Goal: Task Accomplishment & Management: Use online tool/utility

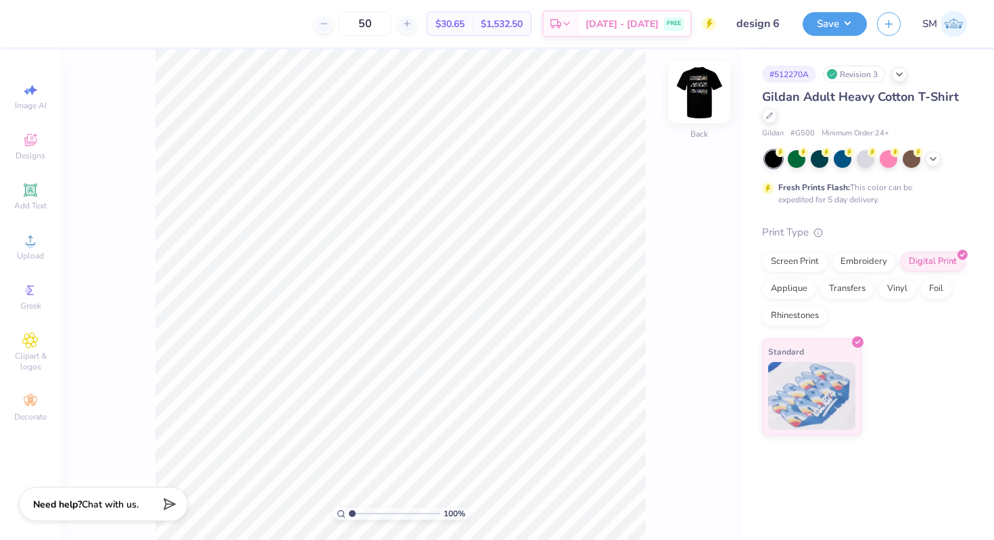
click at [693, 102] on img at bounding box center [699, 92] width 54 height 54
click at [358, 513] on input "range" at bounding box center [394, 513] width 91 height 12
drag, startPoint x: 354, startPoint y: 513, endPoint x: 346, endPoint y: 513, distance: 8.1
type input "1"
click at [349, 513] on input "range" at bounding box center [394, 513] width 91 height 12
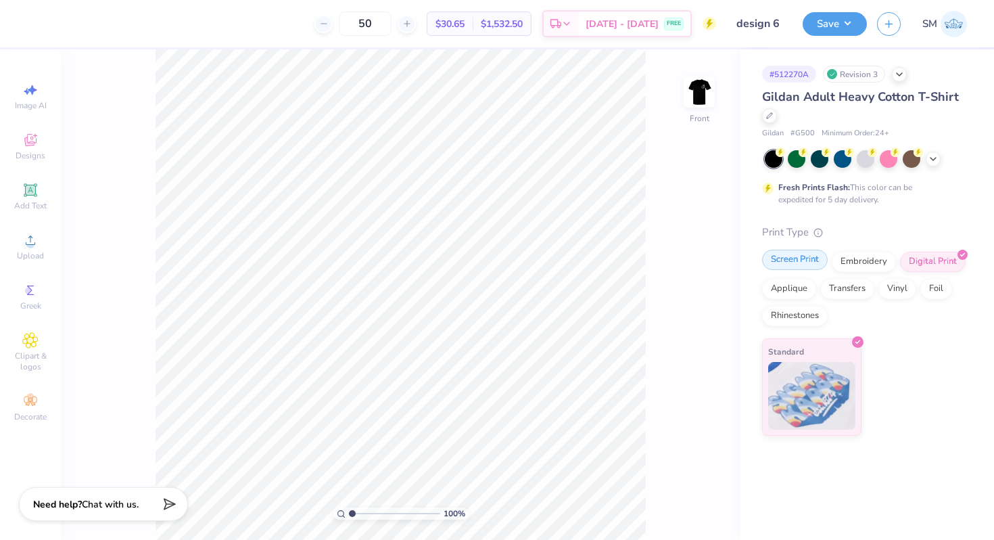
click at [801, 262] on div "Screen Print" at bounding box center [795, 260] width 66 height 20
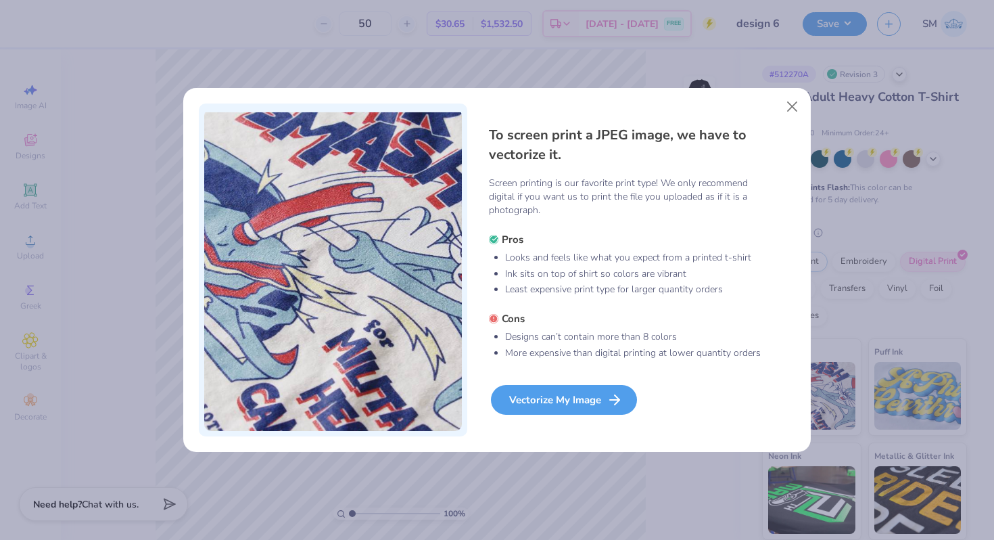
click at [593, 388] on div "Vectorize My Image" at bounding box center [564, 400] width 146 height 30
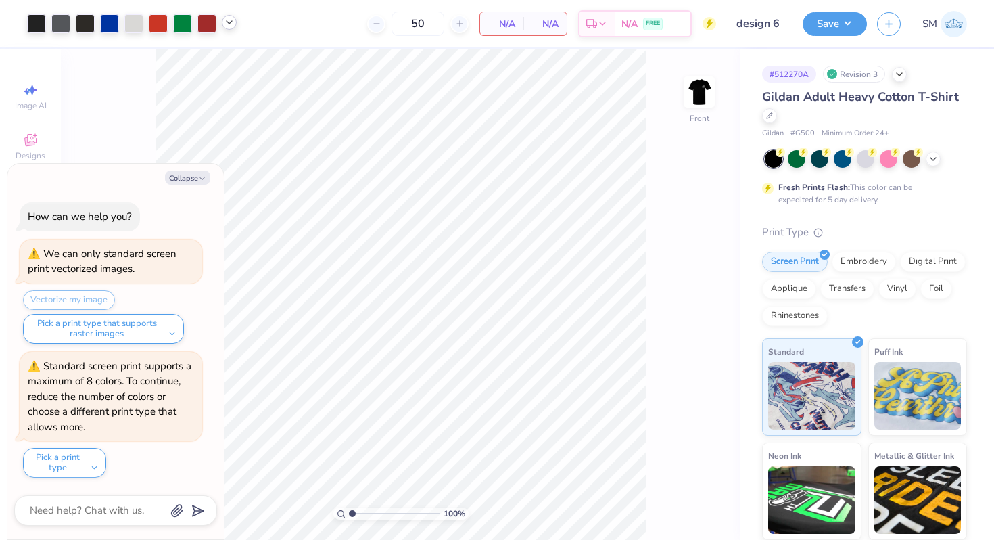
click at [233, 22] on icon at bounding box center [229, 22] width 11 height 11
click at [185, 173] on button "Collapse" at bounding box center [187, 177] width 45 height 14
type textarea "x"
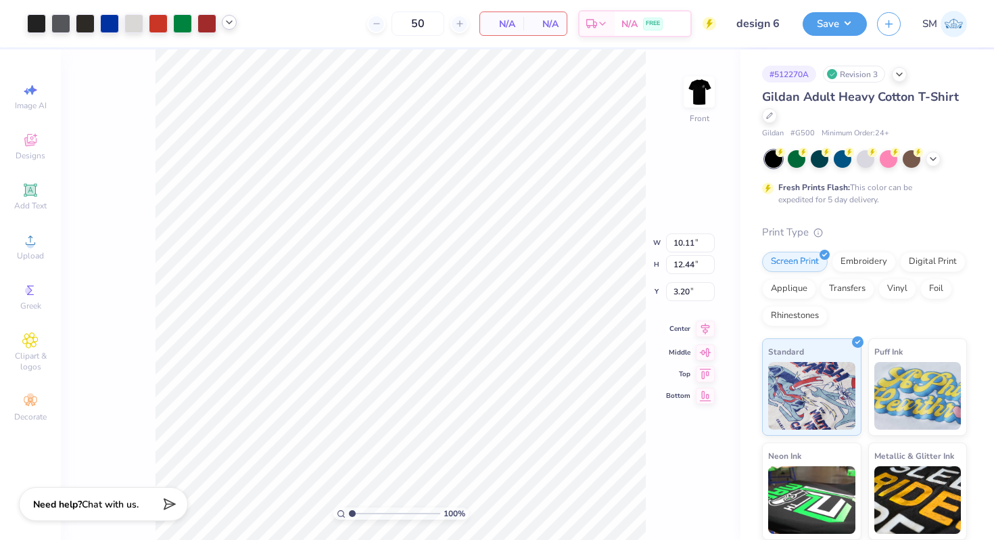
click at [707, 331] on icon at bounding box center [706, 329] width 9 height 12
click at [230, 25] on icon at bounding box center [229, 22] width 11 height 11
click at [235, 55] on div at bounding box center [242, 56] width 19 height 19
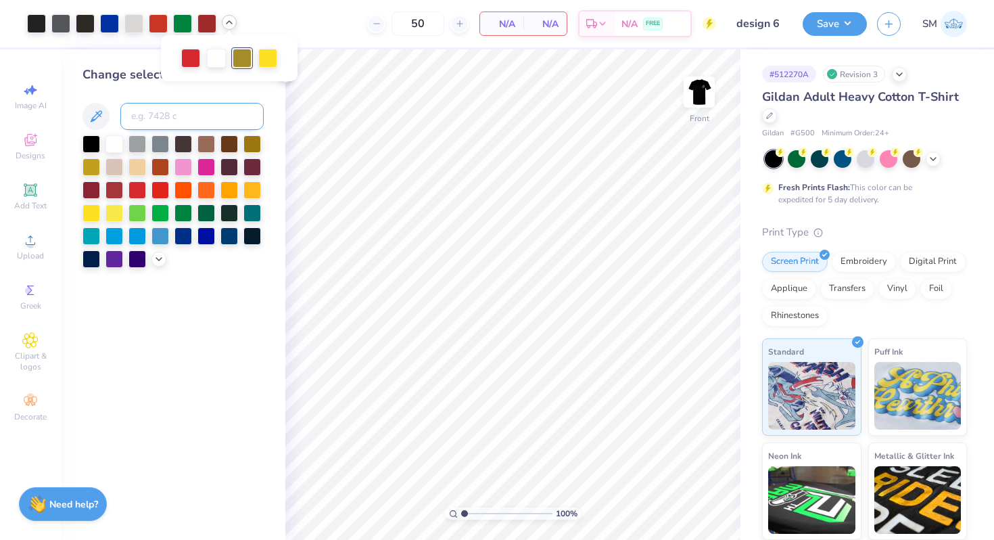
click at [206, 125] on input at bounding box center [191, 116] width 143 height 27
type input "107"
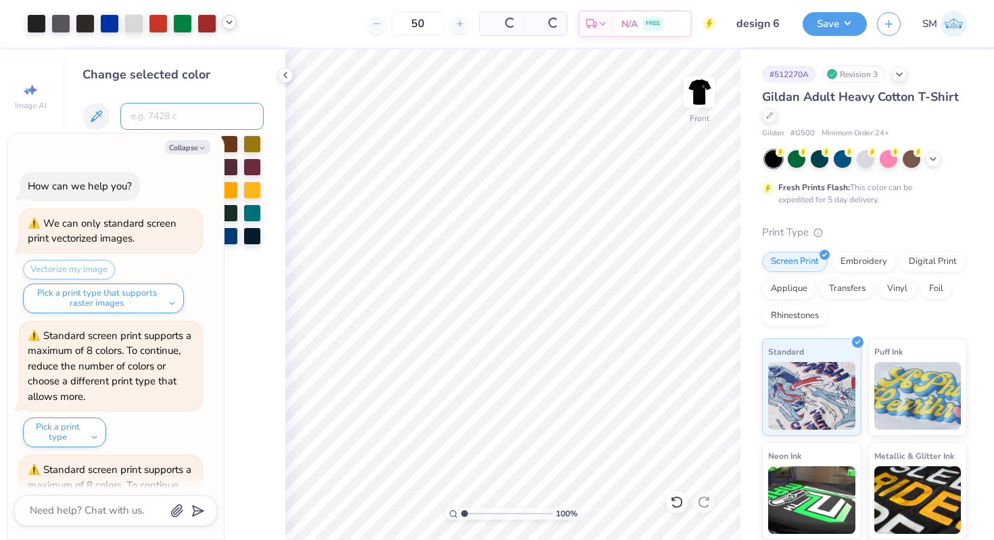
scroll to position [104, 0]
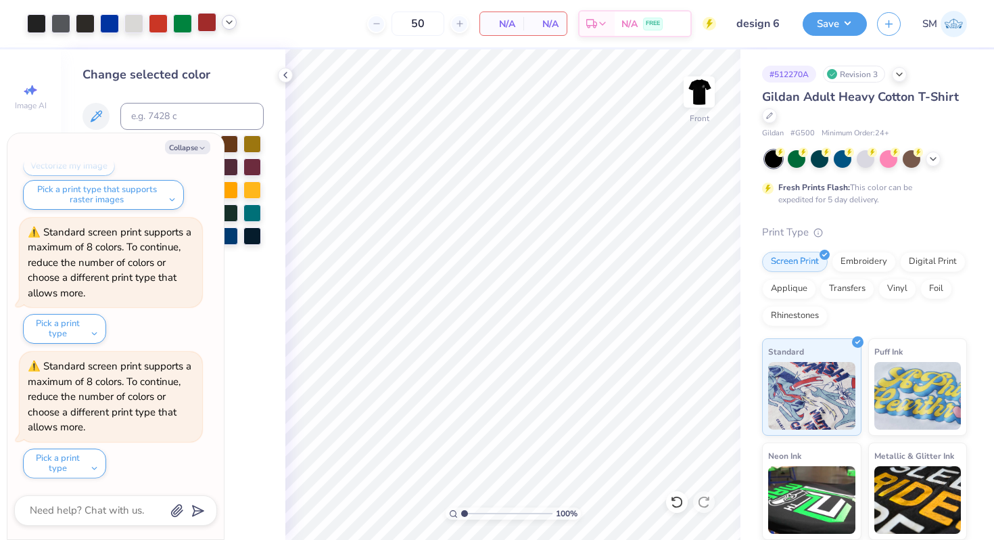
click at [206, 25] on div at bounding box center [207, 22] width 19 height 19
type textarea "x"
click at [192, 122] on input at bounding box center [191, 116] width 143 height 27
type input "7626"
type textarea "x"
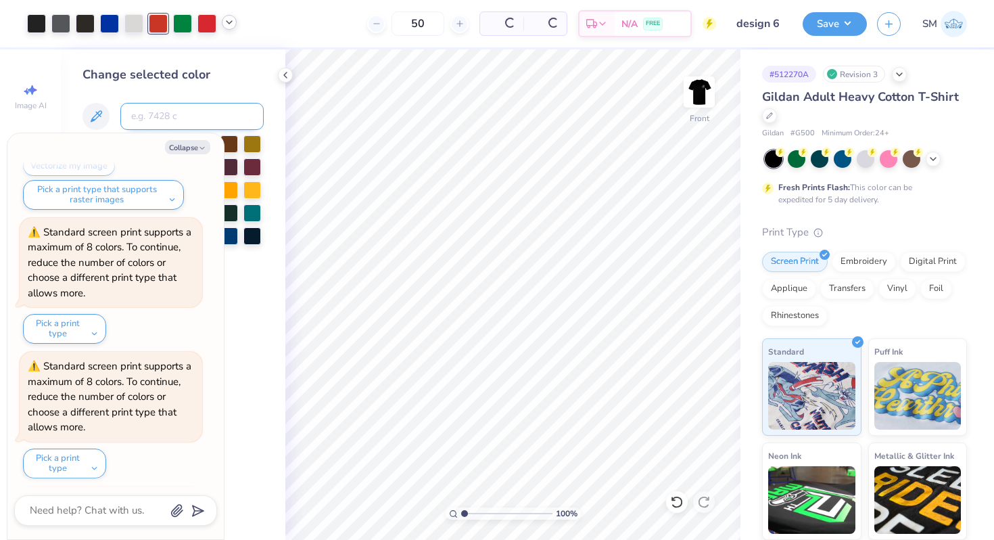
scroll to position [238, 0]
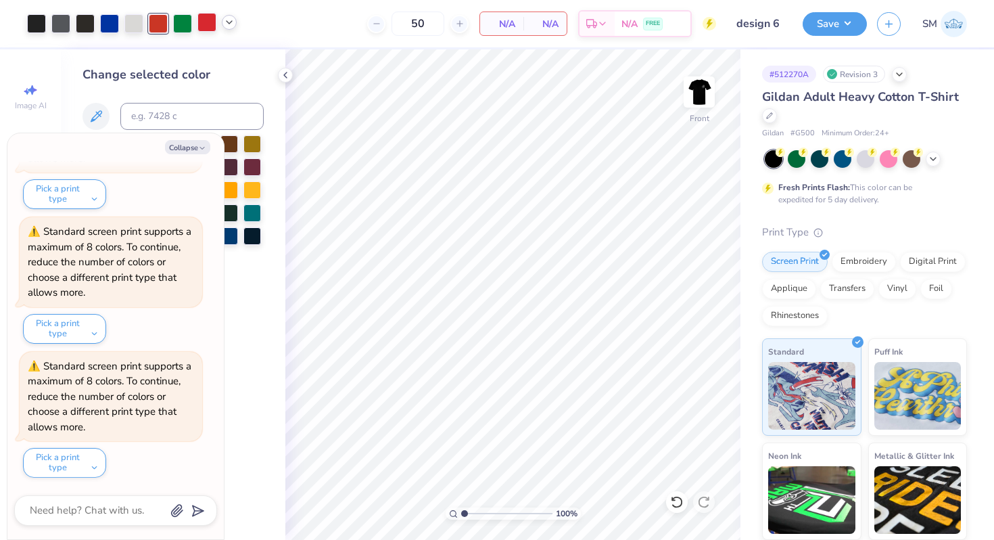
click at [208, 23] on div at bounding box center [207, 22] width 19 height 19
type textarea "x"
click at [193, 112] on input at bounding box center [191, 116] width 143 height 27
type input "7626"
type textarea "x"
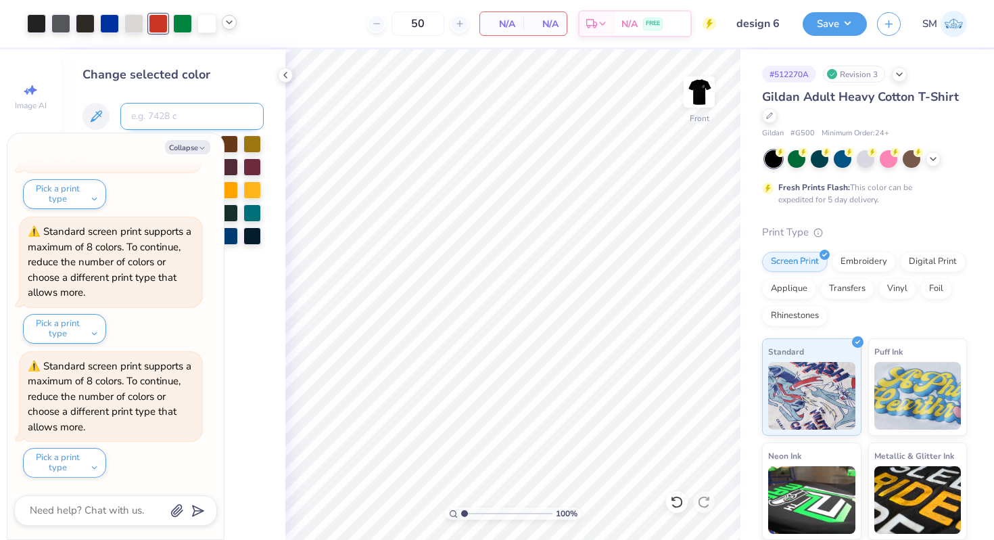
scroll to position [372, 0]
click at [234, 27] on icon at bounding box center [229, 22] width 11 height 11
click at [281, 72] on icon at bounding box center [285, 75] width 11 height 11
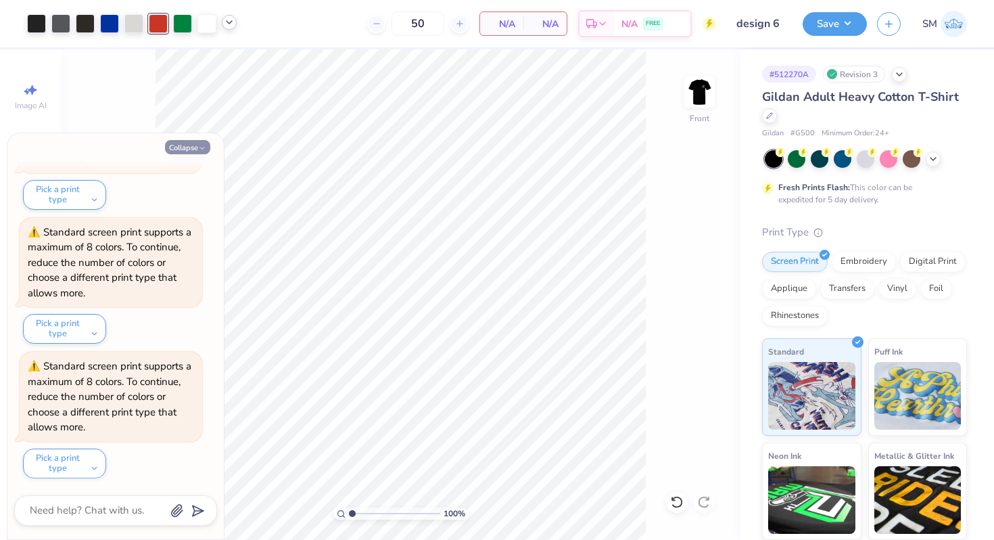
click at [181, 152] on button "Collapse" at bounding box center [187, 147] width 45 height 14
type textarea "x"
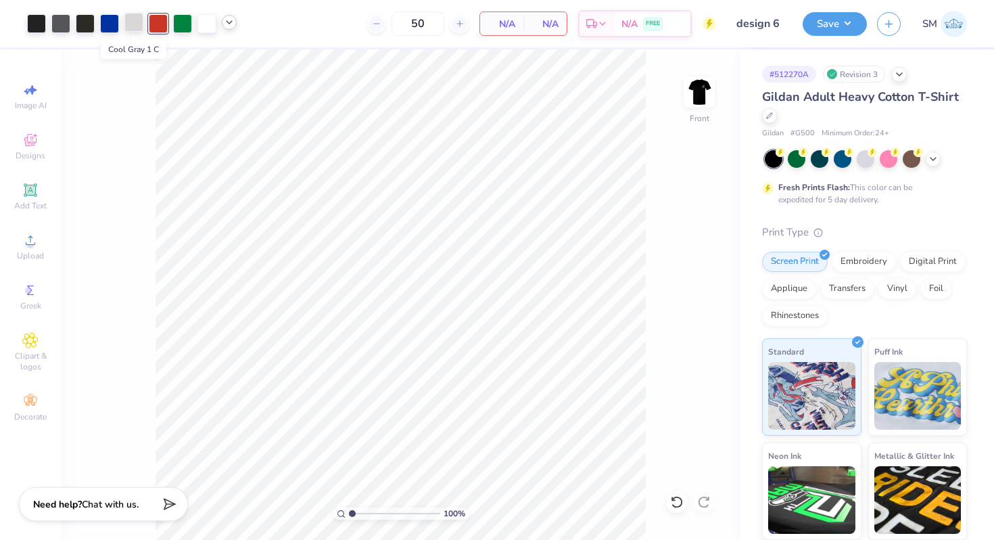
click at [134, 30] on div at bounding box center [133, 22] width 19 height 19
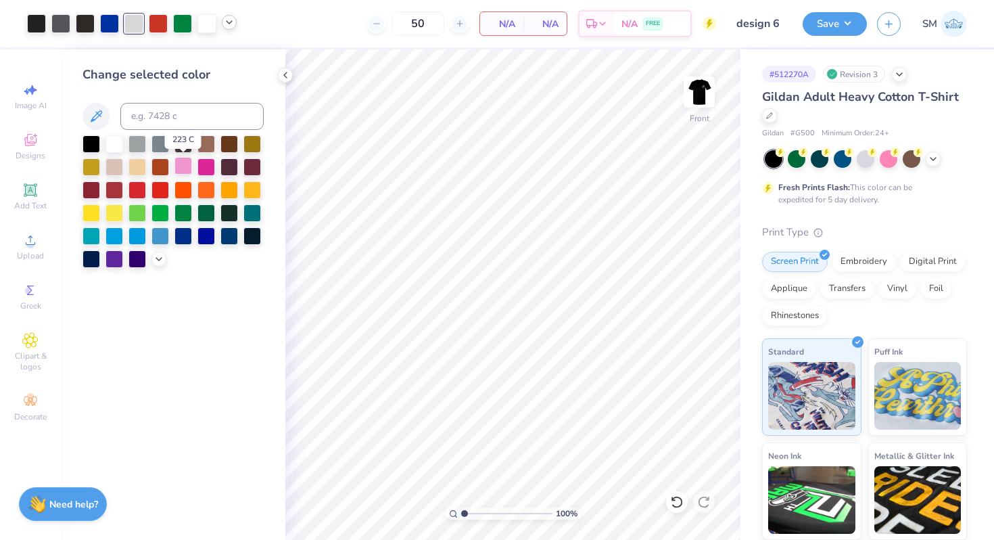
click at [181, 162] on div at bounding box center [184, 166] width 18 height 18
click at [678, 503] on icon at bounding box center [677, 502] width 14 height 14
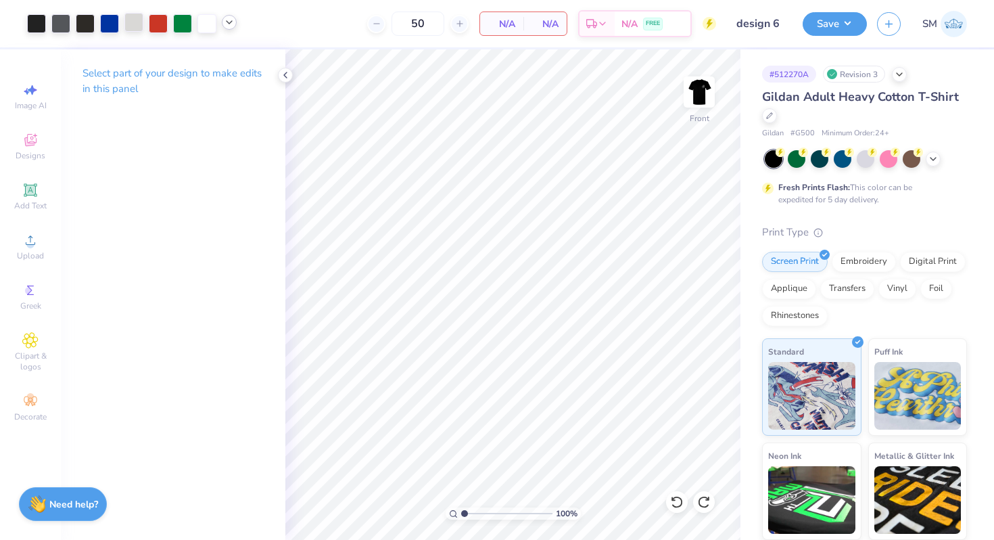
click at [137, 28] on div at bounding box center [133, 22] width 19 height 19
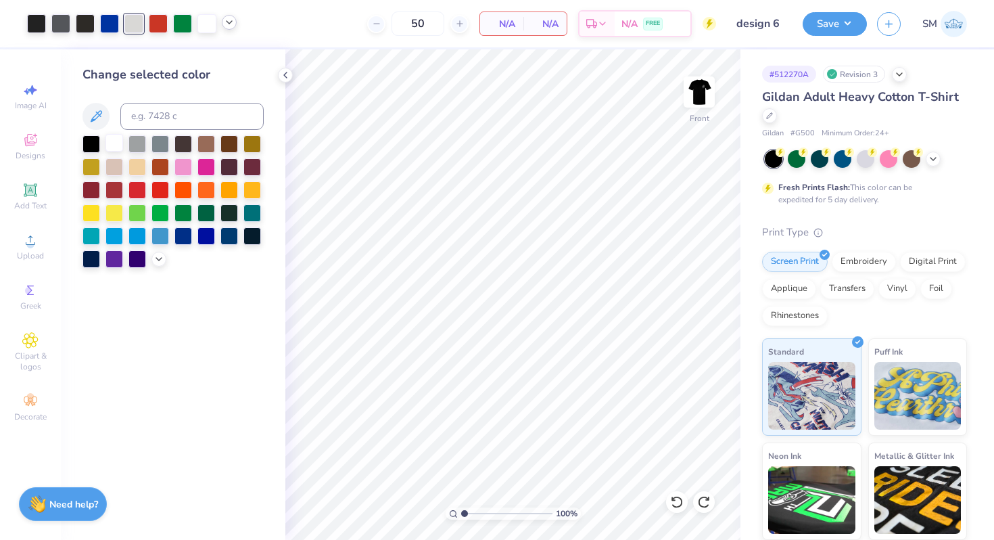
click at [110, 141] on div at bounding box center [115, 143] width 18 height 18
click at [283, 78] on icon at bounding box center [285, 75] width 11 height 11
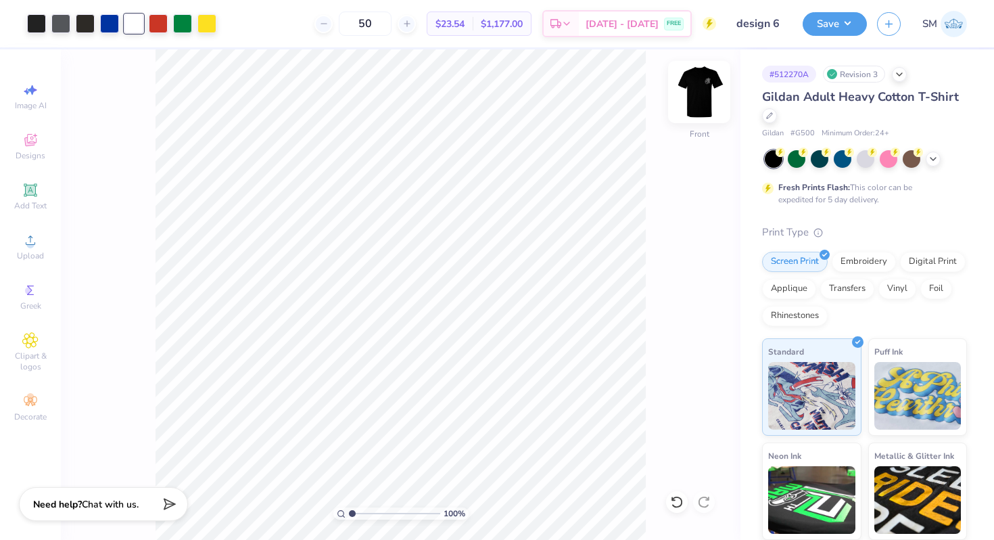
click at [696, 93] on img at bounding box center [699, 92] width 54 height 54
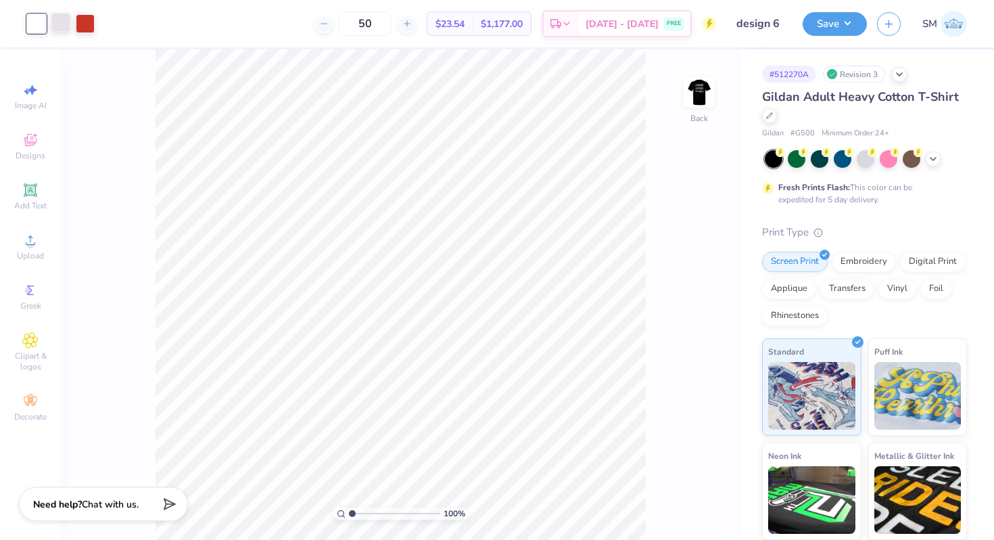
click at [60, 29] on div at bounding box center [60, 22] width 19 height 19
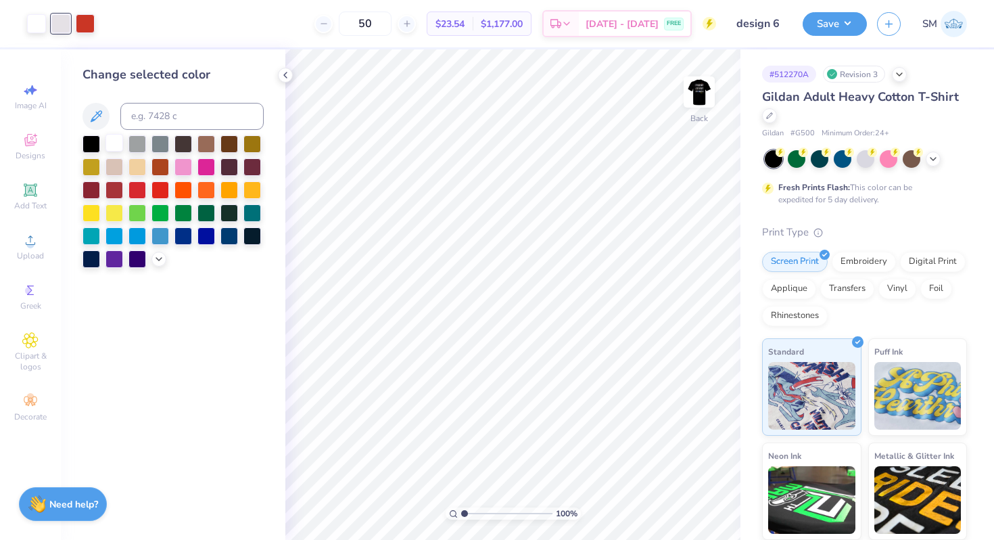
click at [121, 139] on div at bounding box center [115, 143] width 18 height 18
click at [55, 24] on div at bounding box center [60, 22] width 19 height 19
click at [120, 137] on div at bounding box center [115, 143] width 18 height 18
click at [118, 144] on div at bounding box center [115, 143] width 18 height 18
click at [284, 71] on icon at bounding box center [285, 75] width 11 height 11
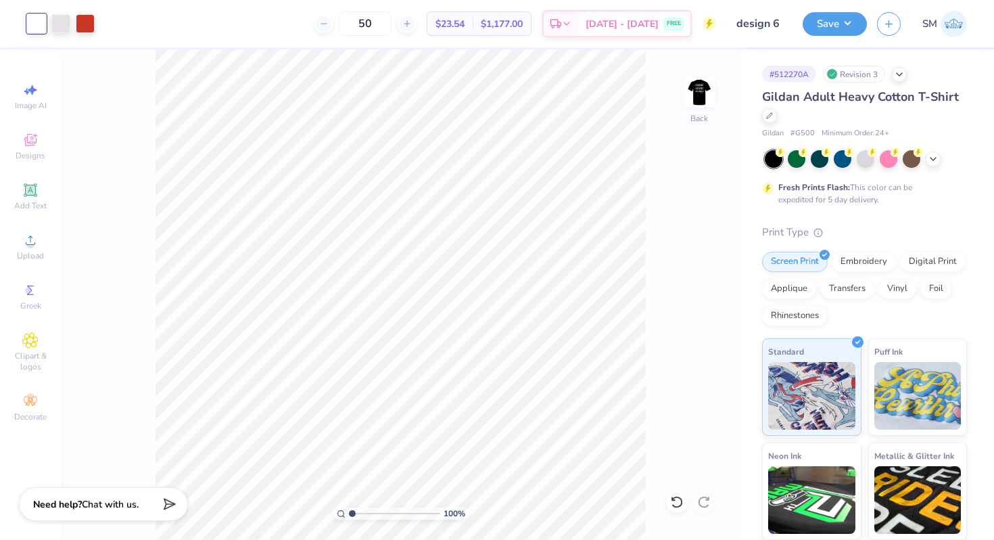
drag, startPoint x: 347, startPoint y: 510, endPoint x: 391, endPoint y: 513, distance: 44.1
click at [390, 513] on div "100 %" at bounding box center [401, 513] width 135 height 12
drag, startPoint x: 350, startPoint y: 513, endPoint x: 372, endPoint y: 513, distance: 21.6
type input "3.2"
click at [372, 513] on input "range" at bounding box center [394, 513] width 91 height 12
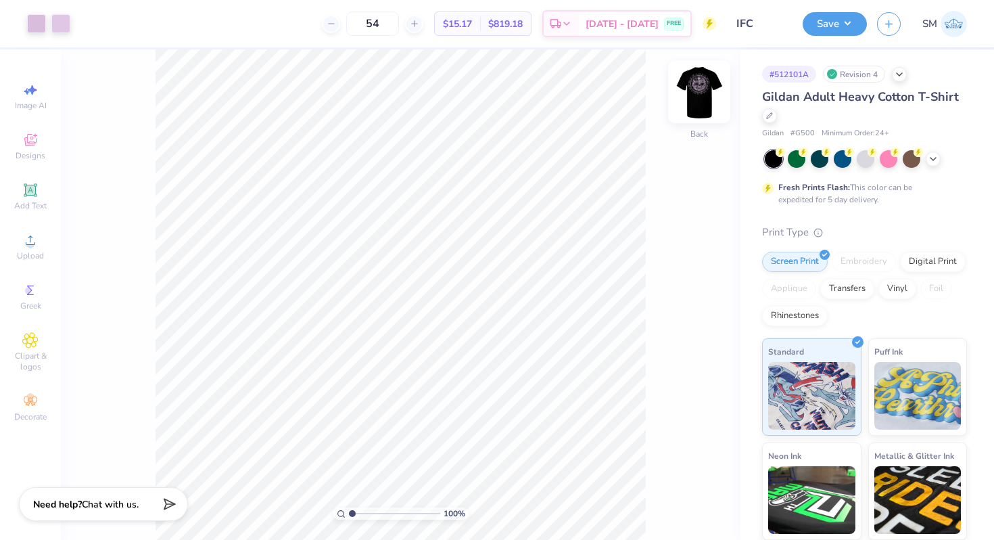
click at [699, 99] on img at bounding box center [699, 92] width 54 height 54
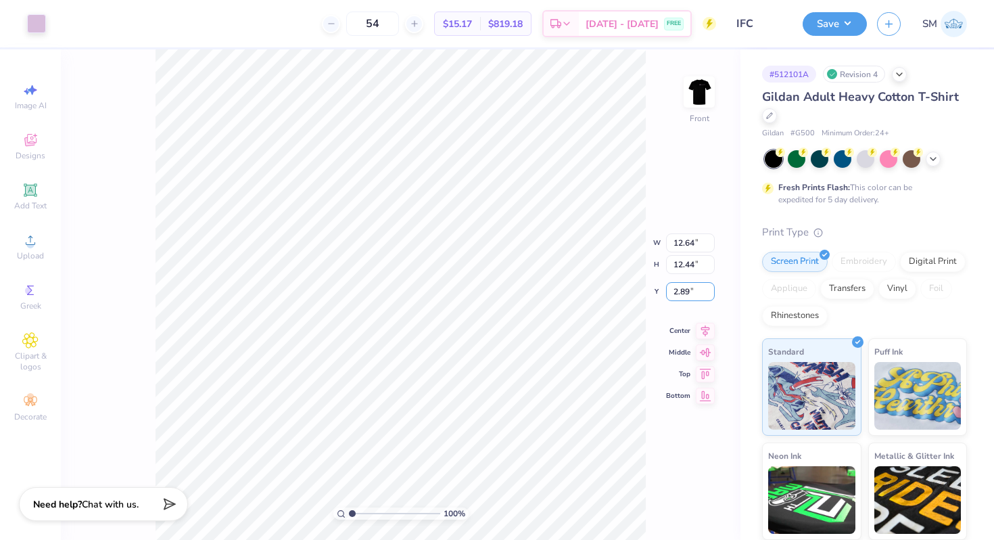
drag, startPoint x: 689, startPoint y: 293, endPoint x: 666, endPoint y: 293, distance: 23.7
click at [671, 293] on input "2.89" at bounding box center [690, 291] width 49 height 19
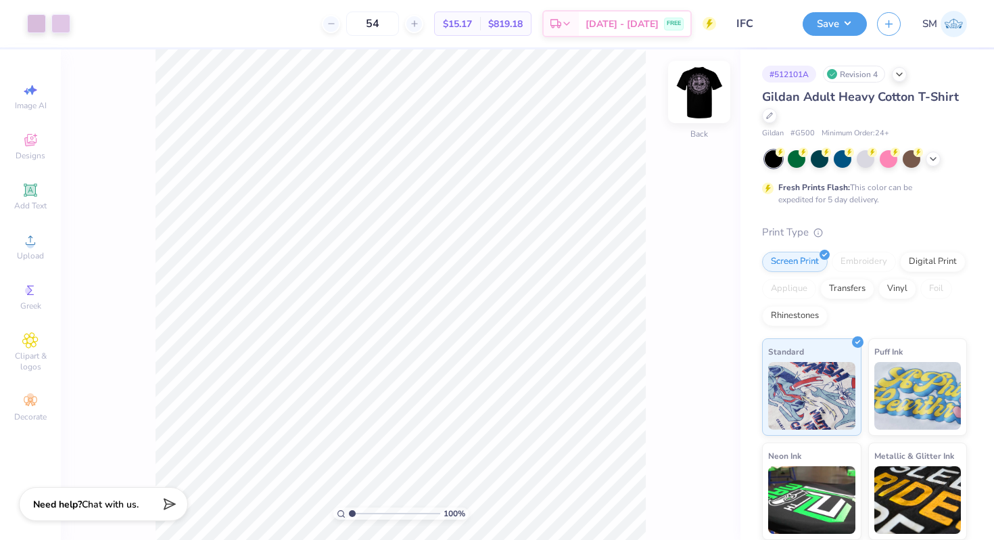
click at [695, 97] on img at bounding box center [699, 92] width 54 height 54
click at [705, 101] on img at bounding box center [699, 92] width 54 height 54
click at [60, 22] on div at bounding box center [60, 22] width 19 height 19
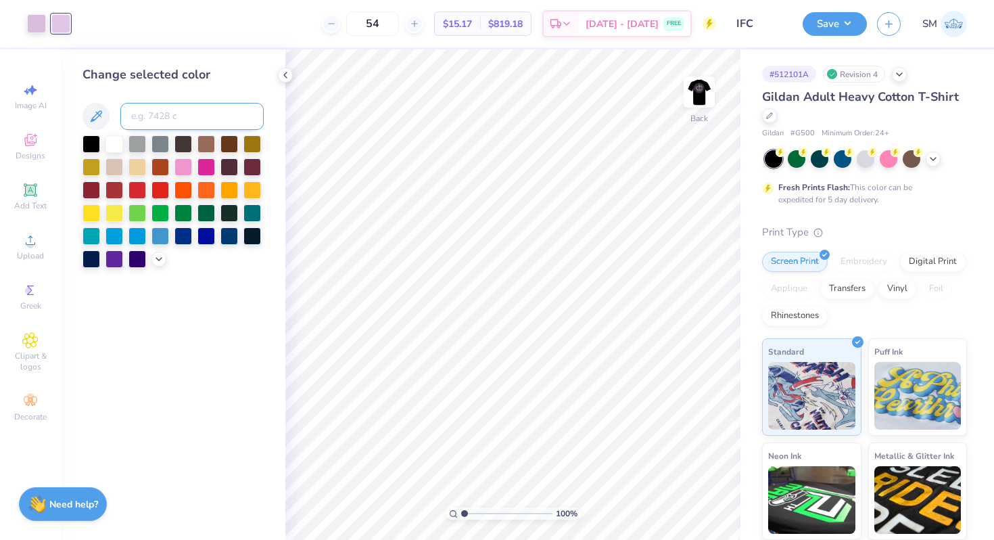
click at [174, 117] on input at bounding box center [191, 116] width 143 height 27
type input "256"
click at [285, 74] on icon at bounding box center [285, 75] width 11 height 11
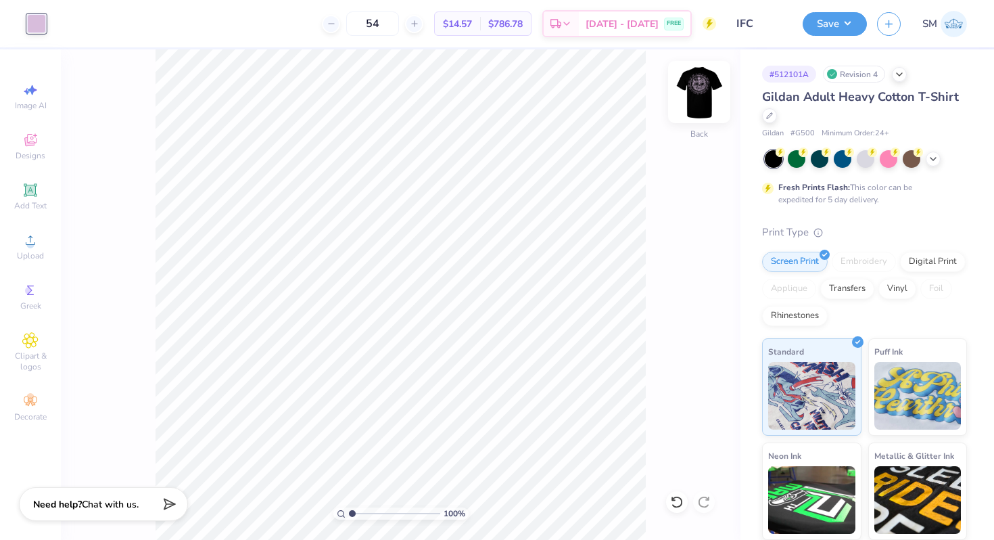
click at [697, 102] on img at bounding box center [699, 92] width 54 height 54
click at [697, 102] on img at bounding box center [699, 91] width 27 height 27
click at [843, 20] on button "Save" at bounding box center [835, 22] width 64 height 24
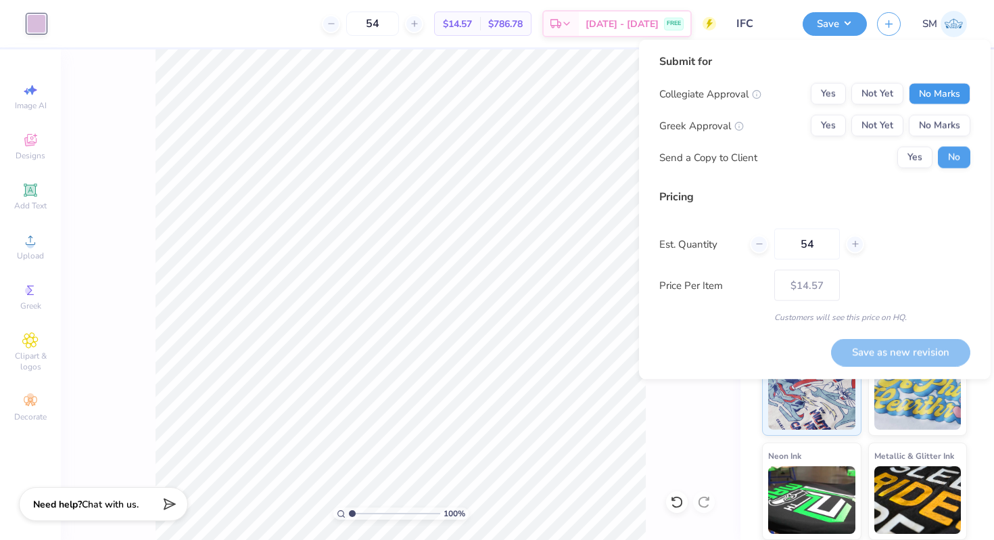
click at [936, 99] on button "No Marks" at bounding box center [940, 94] width 62 height 22
click at [836, 120] on button "Yes" at bounding box center [828, 126] width 35 height 22
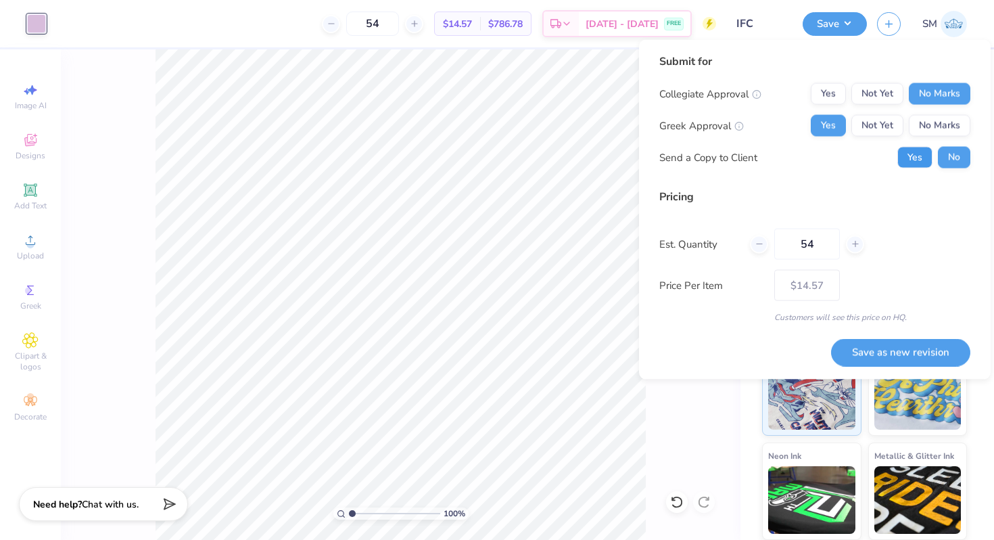
click at [906, 158] on button "Yes" at bounding box center [915, 158] width 35 height 22
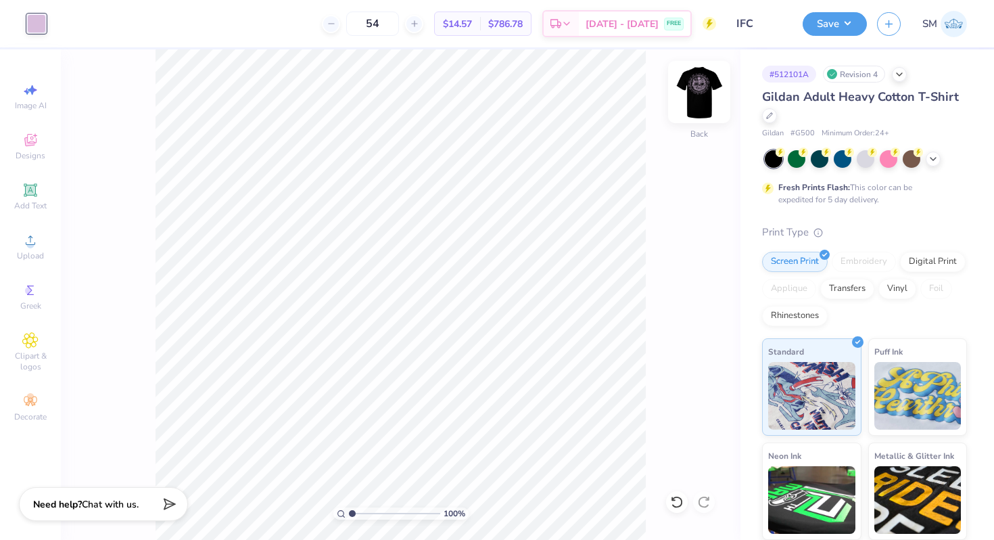
click at [702, 84] on img at bounding box center [699, 92] width 54 height 54
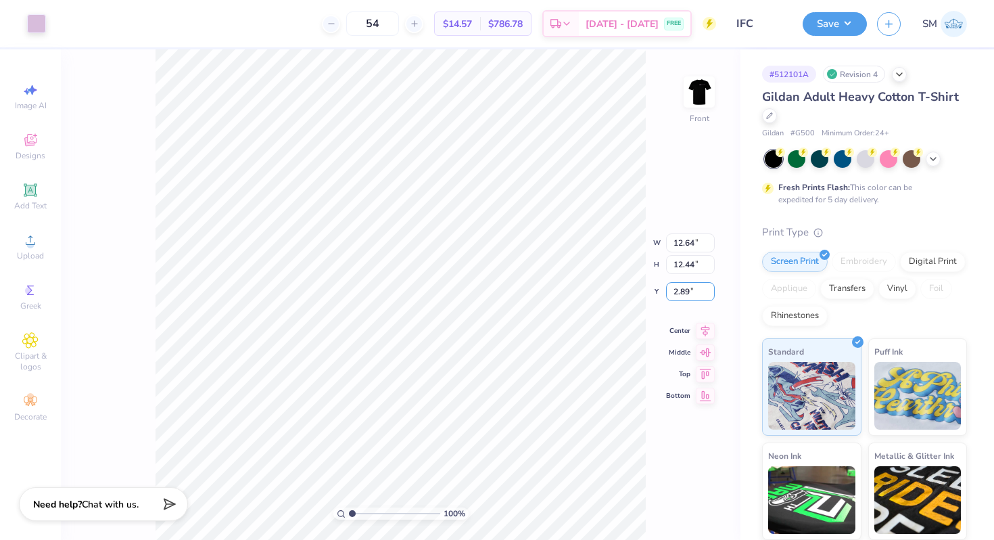
drag, startPoint x: 689, startPoint y: 289, endPoint x: 654, endPoint y: 289, distance: 35.2
click at [664, 289] on div "100 % Front W 12.64 12.64 " H 12.44 12.44 " Y 2.89 2.89 " Center Middle Top Bot…" at bounding box center [401, 294] width 680 height 490
click at [686, 292] on input "2.89" at bounding box center [690, 291] width 49 height 19
type input "2"
type input "3.00"
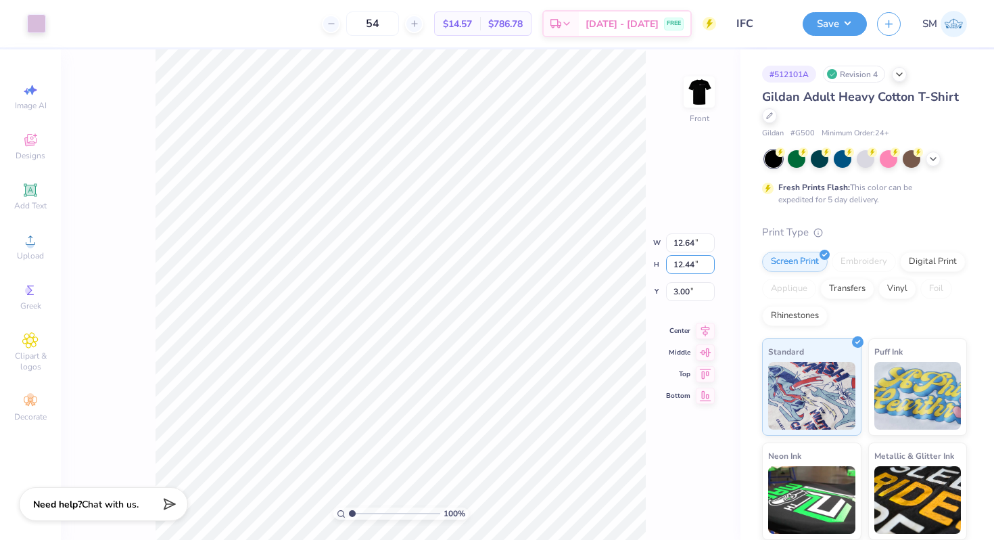
click at [679, 265] on div "100 % Front W 12.64 12.64 " H 12.44 12.44 " Y 3.00 3.00 " Center Middle Top Bot…" at bounding box center [401, 294] width 680 height 490
click at [702, 317] on icon at bounding box center [706, 319] width 9 height 12
click at [706, 321] on icon at bounding box center [706, 319] width 9 height 12
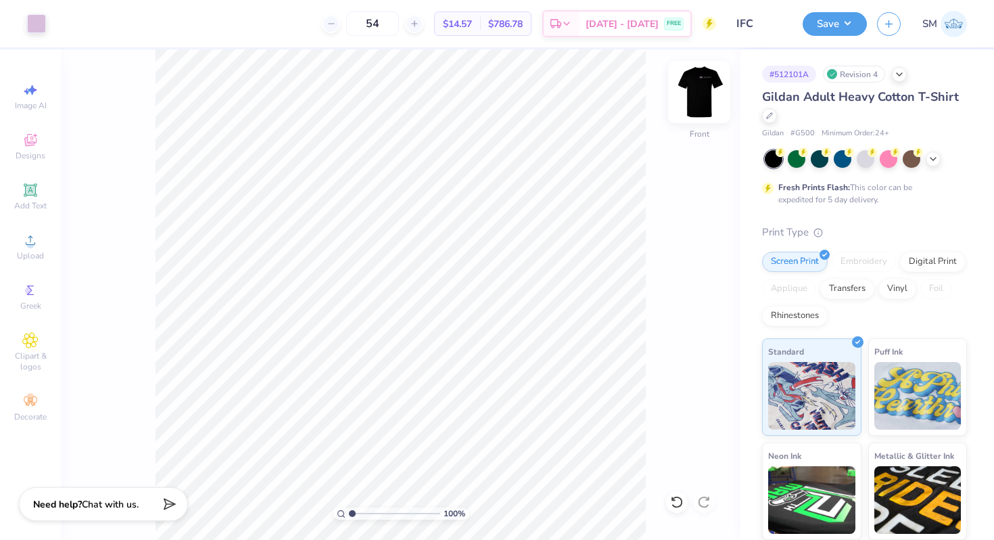
click at [691, 99] on img at bounding box center [699, 92] width 54 height 54
click at [651, 156] on div "100 % Back W 7.05 7.05 " H 1.00 1.00 " Y 3.00 3.00 " Center Middle Top Bottom" at bounding box center [401, 294] width 680 height 490
click at [846, 27] on button "Save" at bounding box center [835, 22] width 64 height 24
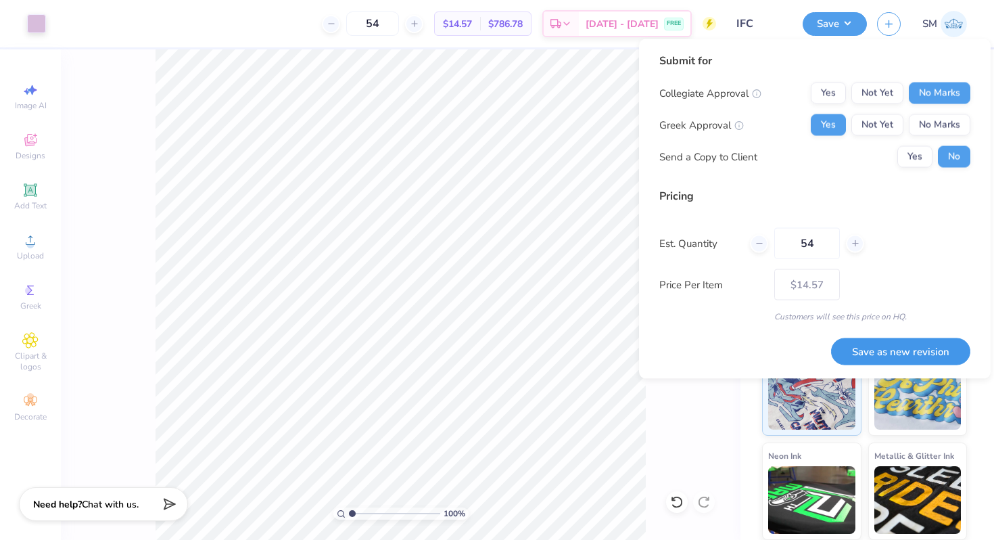
click at [893, 345] on button "Save as new revision" at bounding box center [900, 352] width 139 height 28
type input "$14.57"
